Goal: Find specific page/section: Find specific page/section

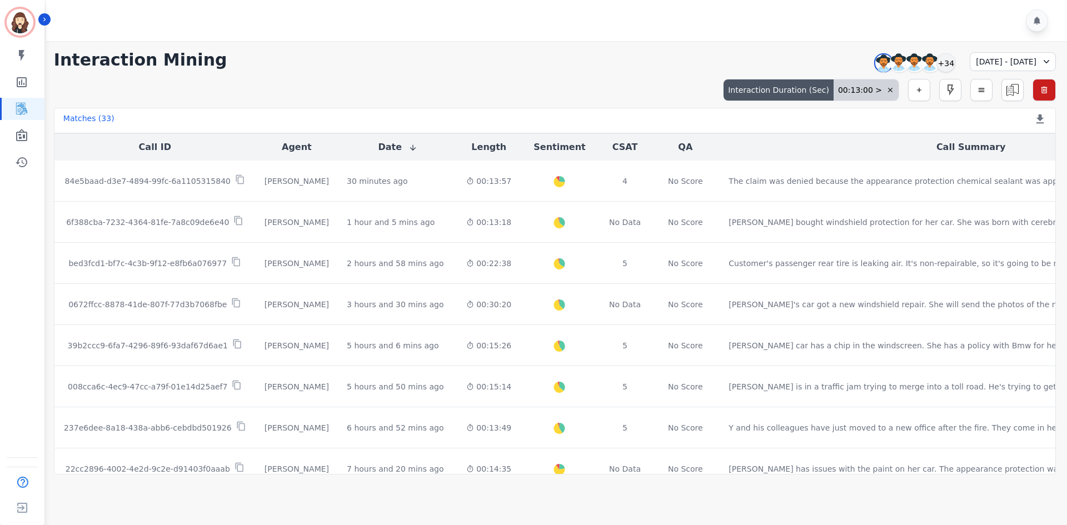
scroll to position [444, 0]
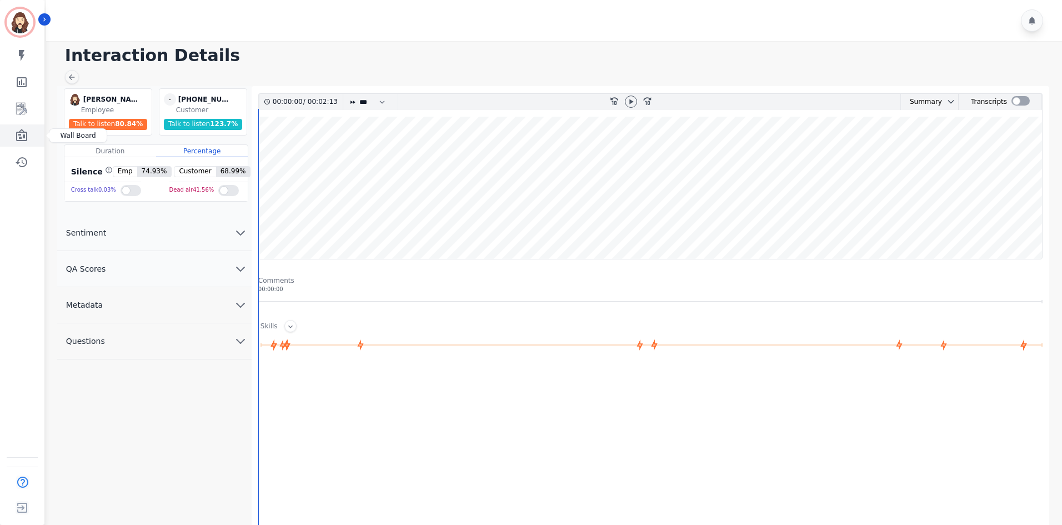
click at [22, 132] on icon "Sidebar" at bounding box center [21, 135] width 11 height 12
